Goal: Find specific page/section: Find specific page/section

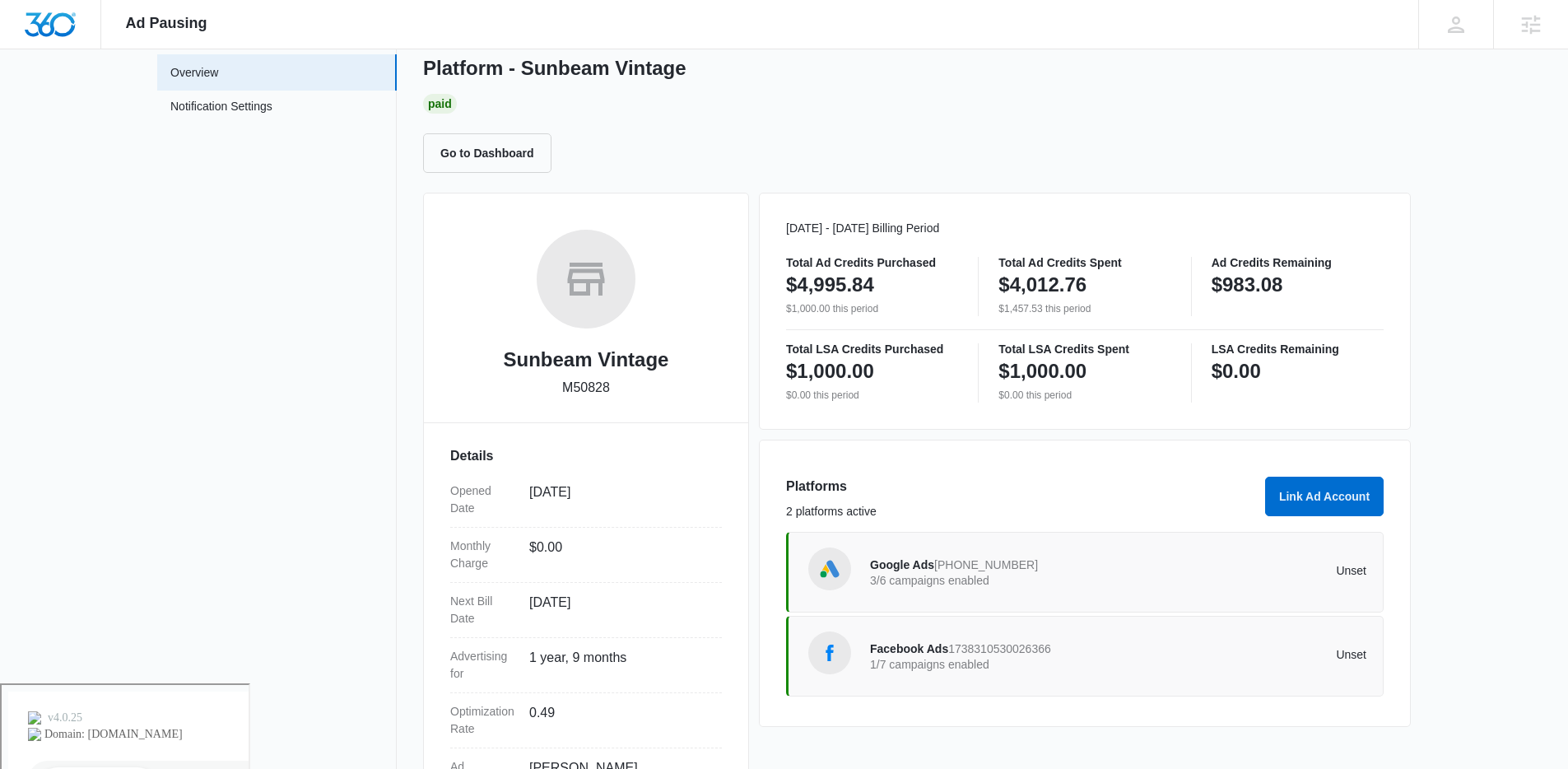
scroll to position [222, 0]
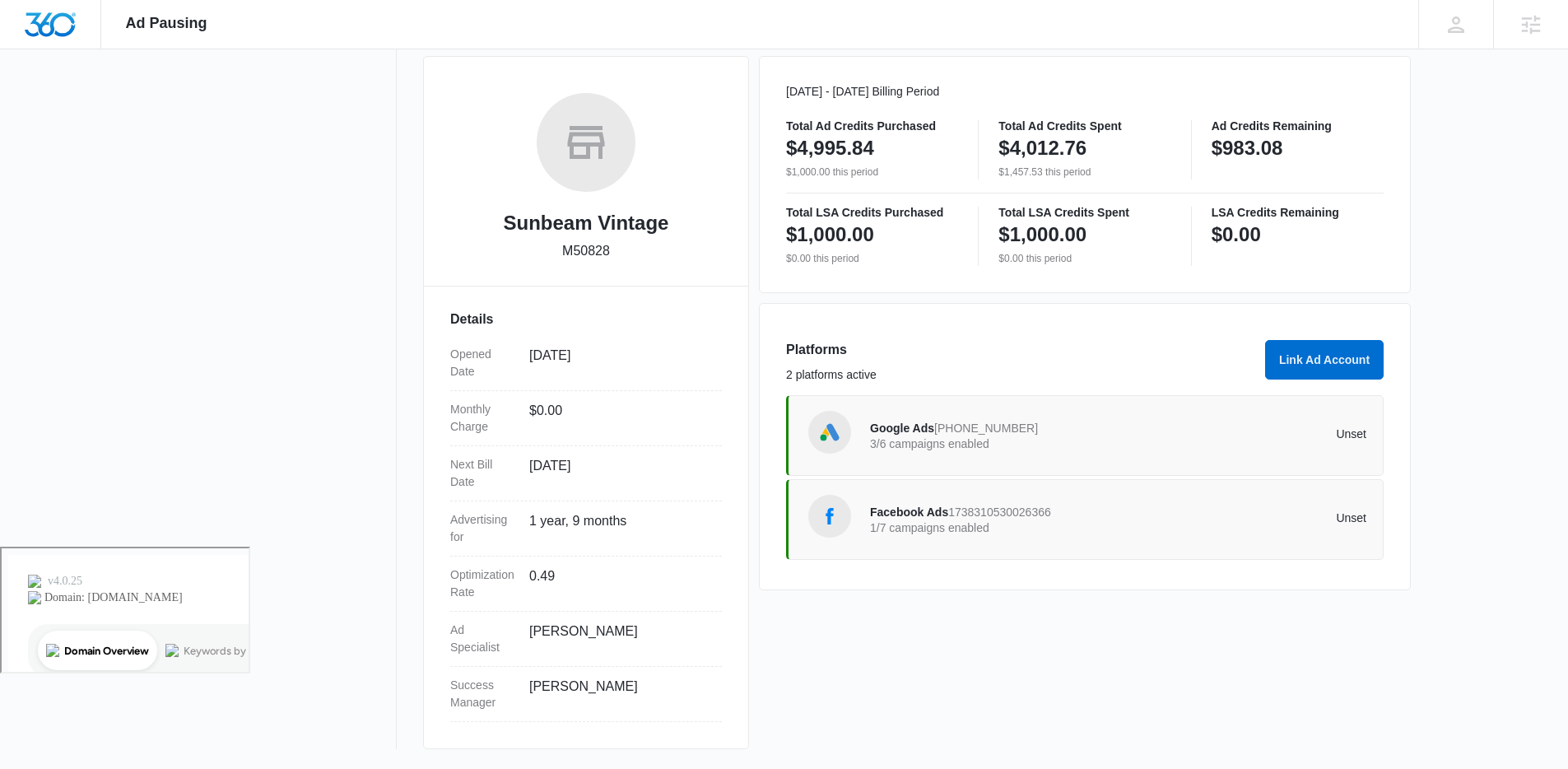
click at [956, 531] on p "1/7 campaigns enabled" at bounding box center [994, 528] width 248 height 11
